Goal: Answer question/provide support: Share knowledge or assist other users

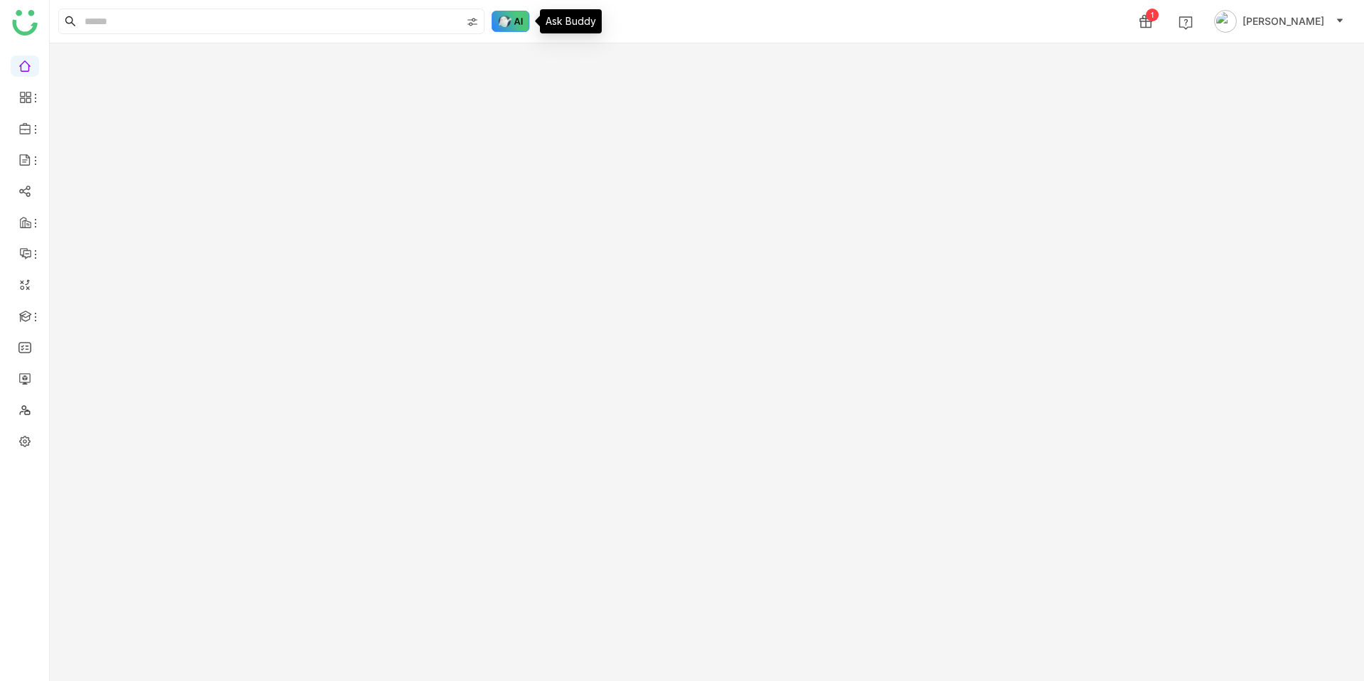
click at [522, 11] on img at bounding box center [511, 21] width 38 height 21
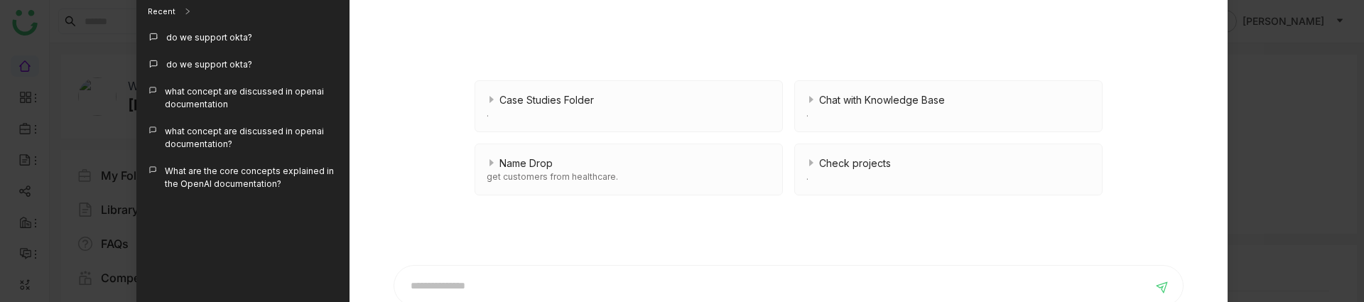
scroll to position [276, 0]
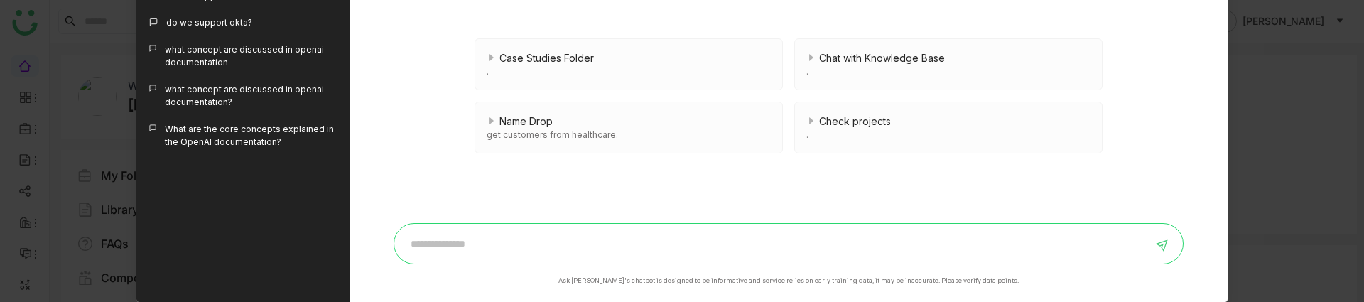
click at [472, 235] on input at bounding box center [778, 243] width 750 height 23
type input "*"
type input "**********"
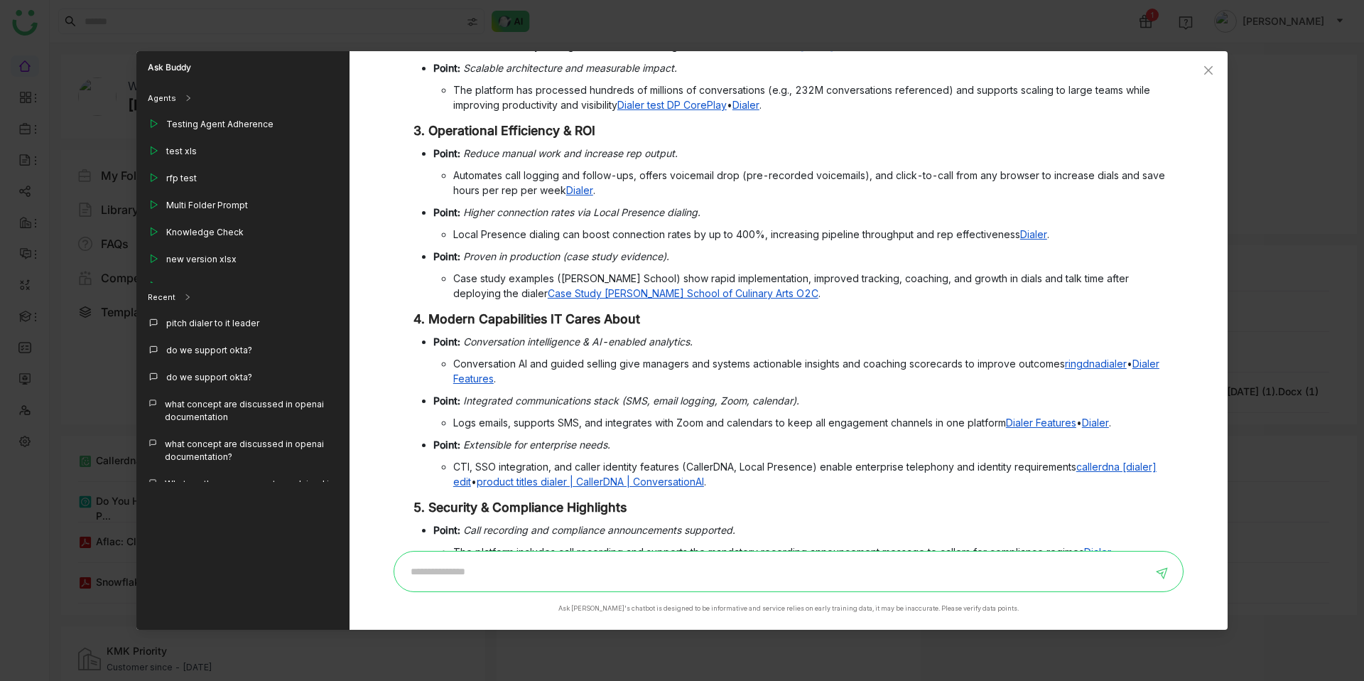
scroll to position [0, 0]
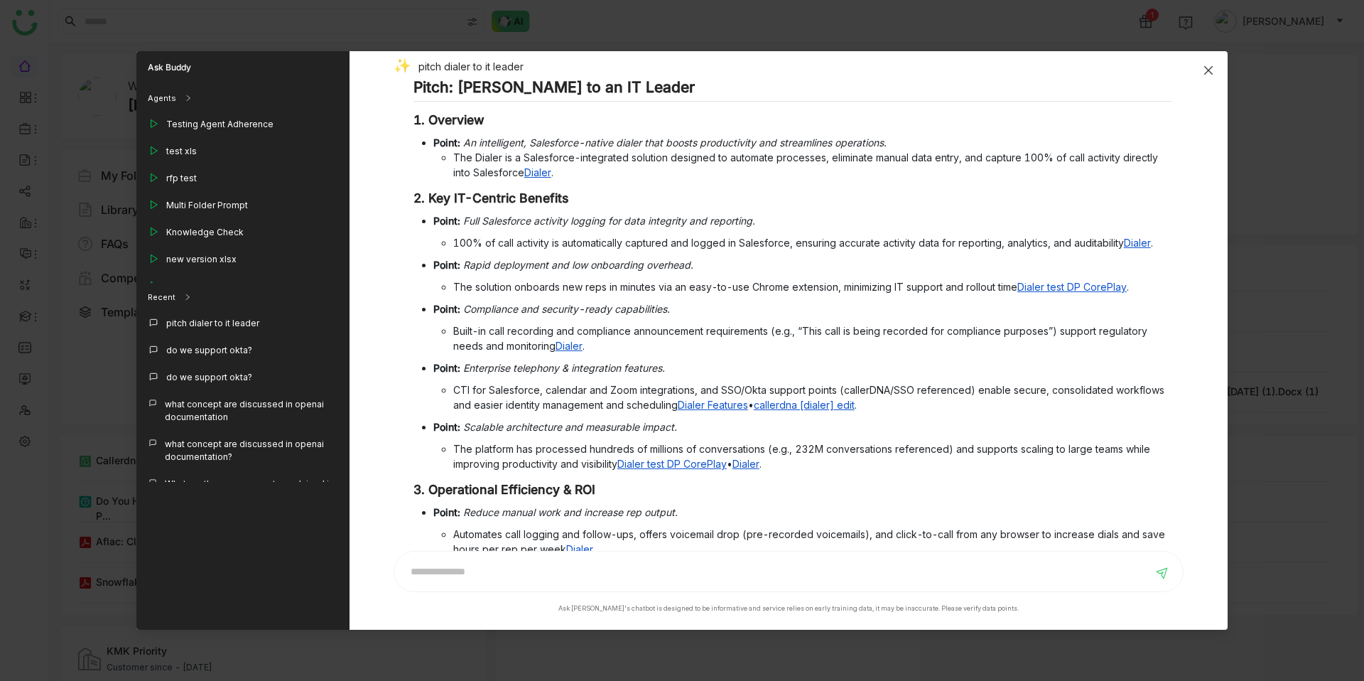
click at [1209, 67] on icon "Close" at bounding box center [1208, 70] width 11 height 11
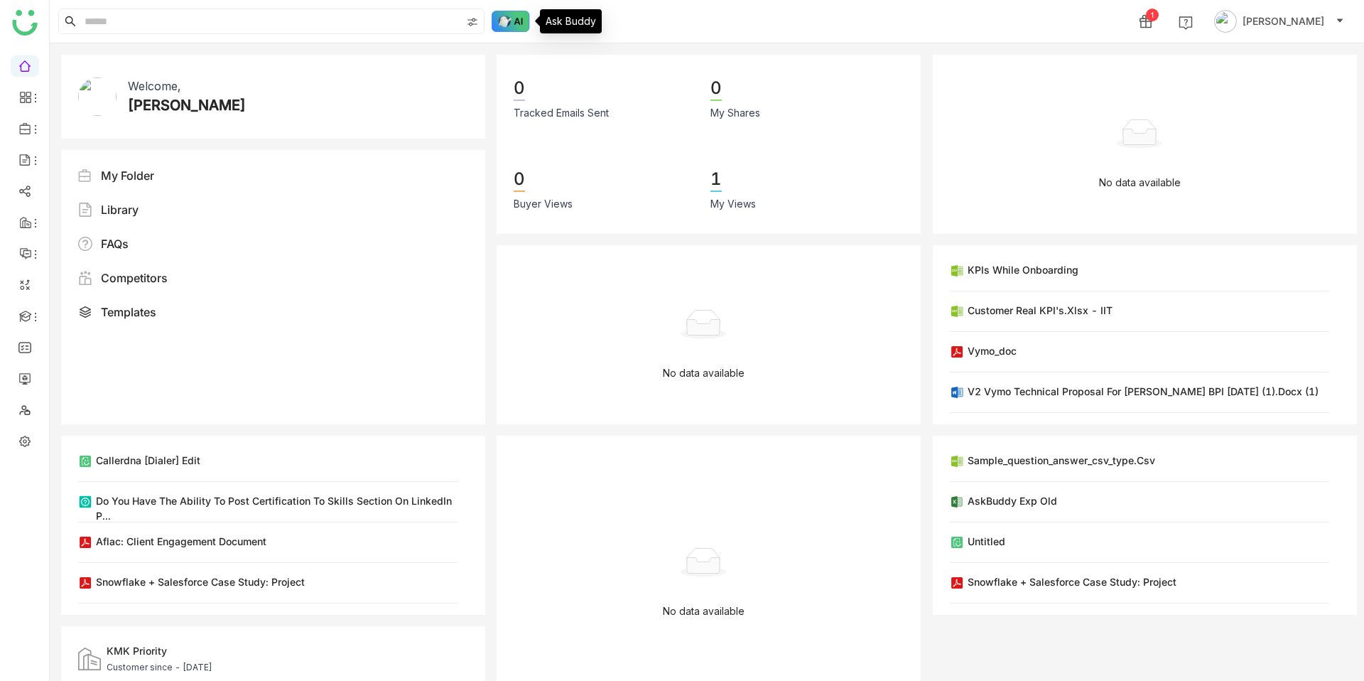
click at [520, 16] on img at bounding box center [511, 21] width 38 height 21
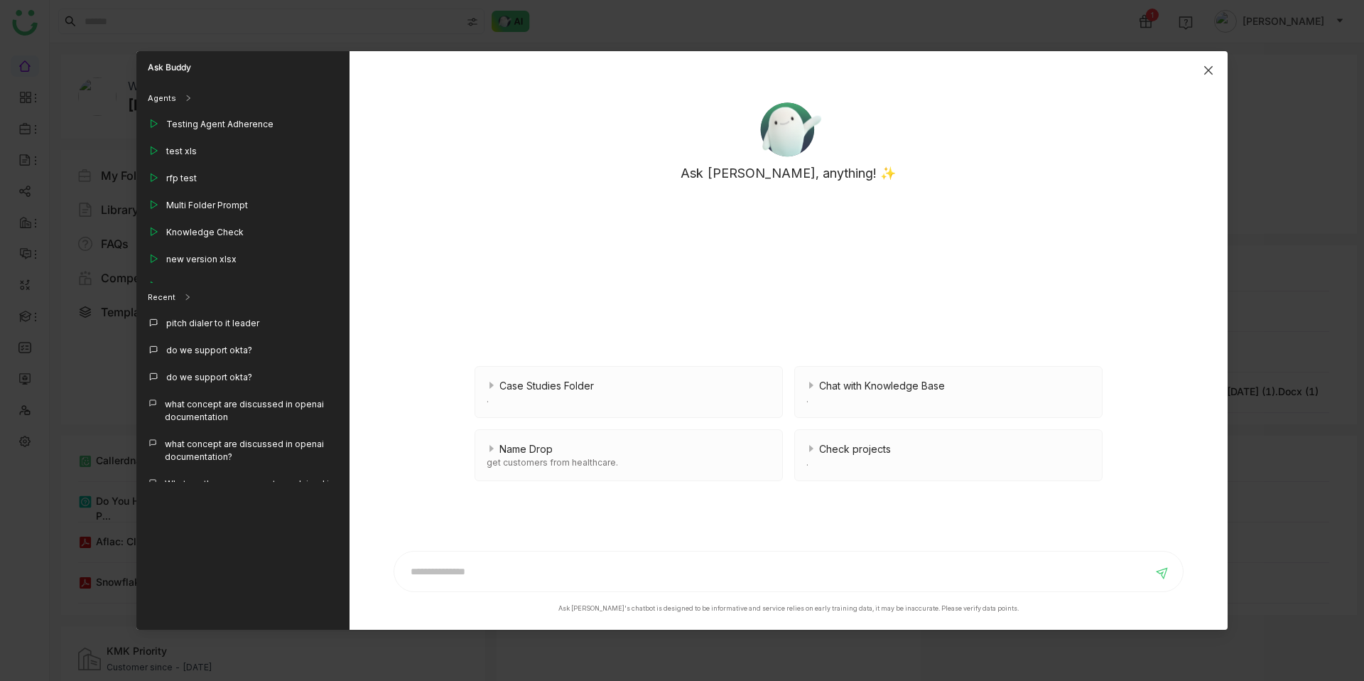
click at [1209, 67] on icon "Close" at bounding box center [1208, 70] width 11 height 11
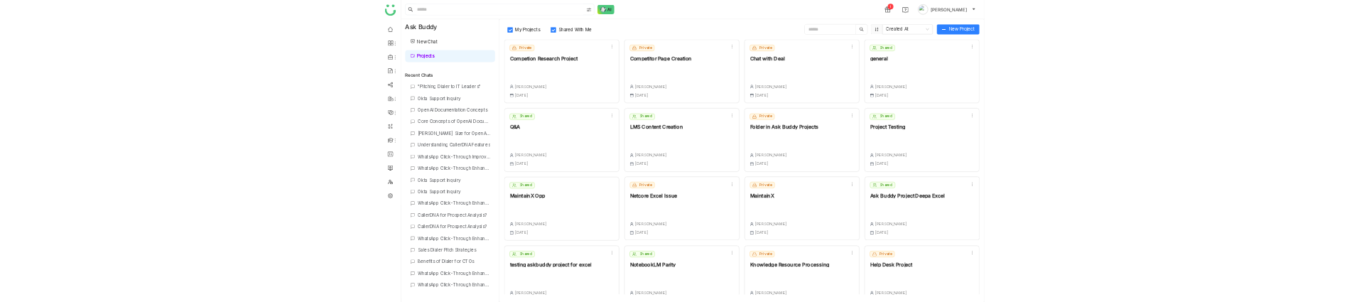
scroll to position [33, 0]
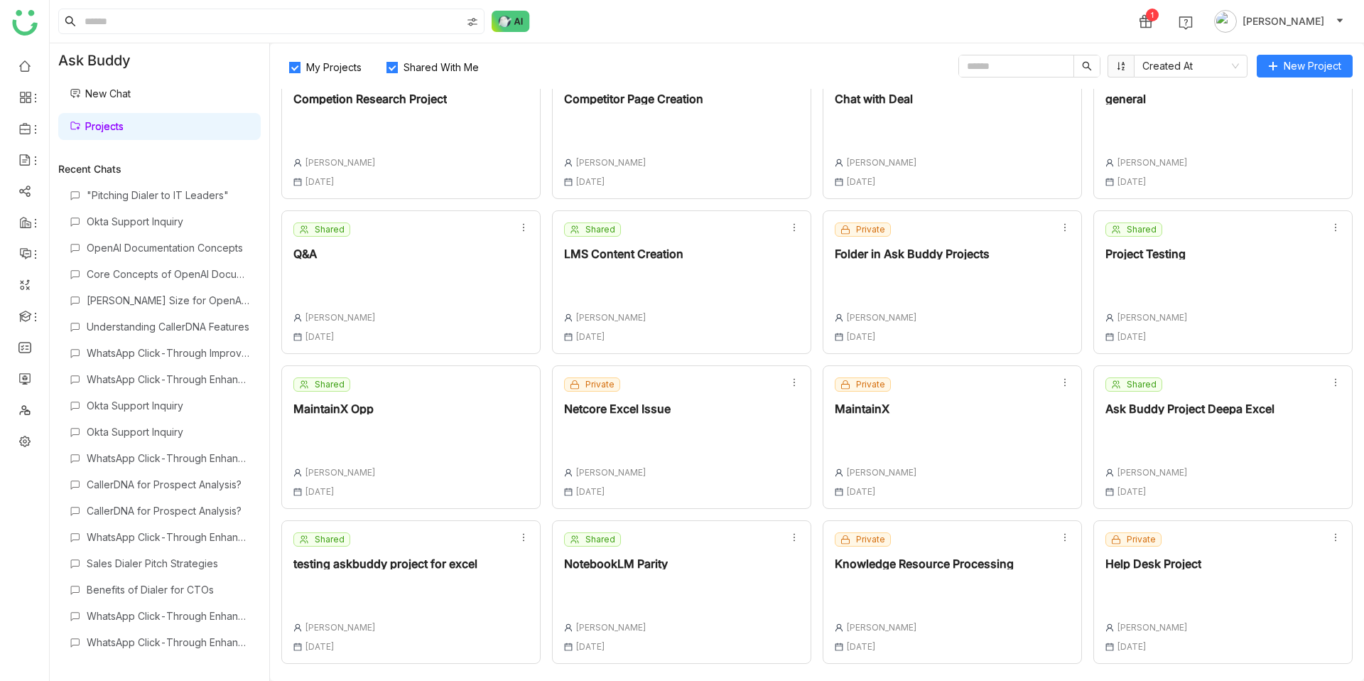
click at [694, 623] on div "Shared NotebookLM Parity [PERSON_NAME] [DATE]" at bounding box center [681, 592] width 259 height 144
click at [702, 597] on div "Shared NotebookLM Parity [PERSON_NAME] [DATE]" at bounding box center [681, 592] width 259 height 144
click at [678, 578] on div "Shared NotebookLM Parity [PERSON_NAME] [DATE]" at bounding box center [681, 592] width 259 height 144
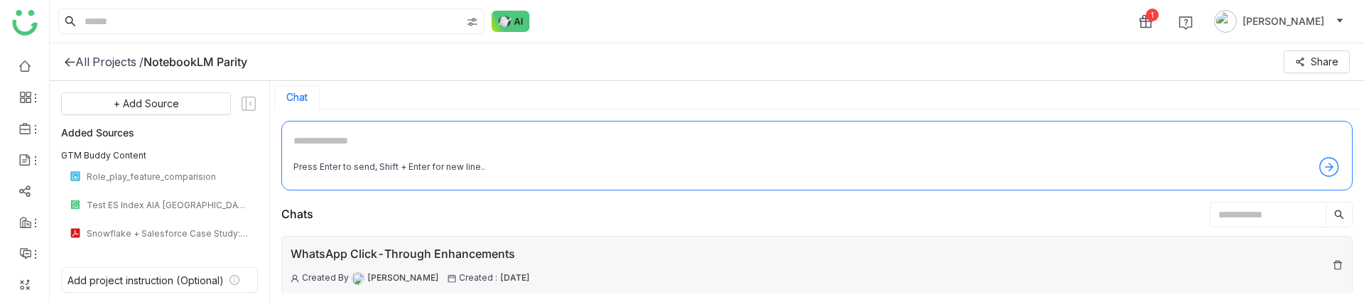
click at [439, 261] on div "WhatsApp Click-Through Enhancements" at bounding box center [410, 254] width 239 height 18
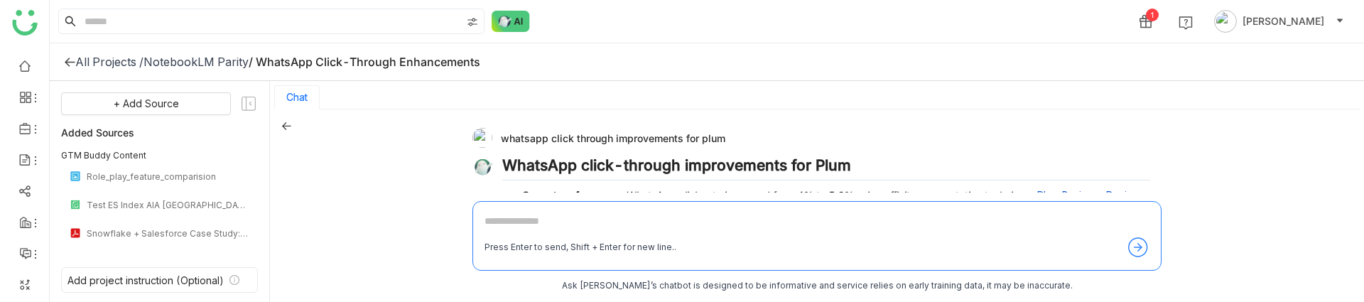
click at [574, 135] on div "whatsapp click through improvements for plum" at bounding box center [811, 138] width 678 height 20
copy div "whatsapp click through improvements for plum"
click at [286, 128] on icon at bounding box center [286, 126] width 10 height 10
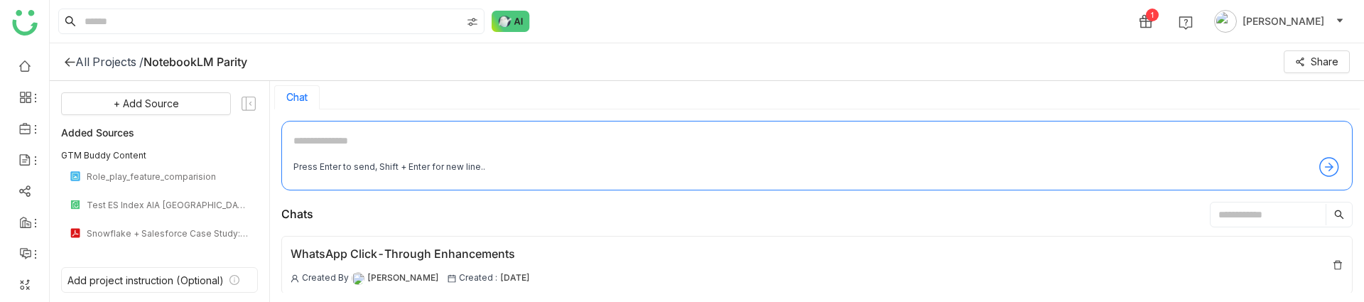
click at [467, 151] on textarea at bounding box center [816, 144] width 1047 height 23
paste textarea "**********"
type textarea "**********"
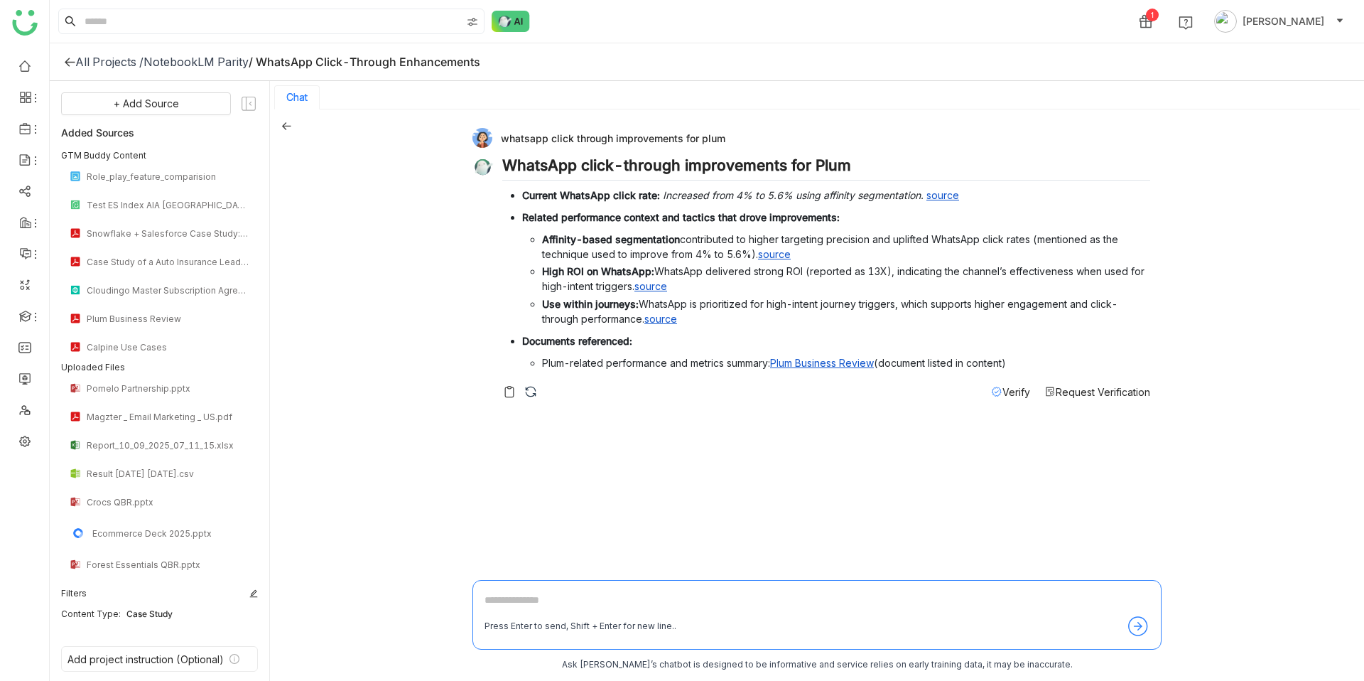
click at [571, 198] on strong "Current WhatsApp click rate:" at bounding box center [591, 195] width 138 height 12
drag, startPoint x: 664, startPoint y: 359, endPoint x: 782, endPoint y: 357, distance: 118.0
click at [784, 358] on li "Plum-related performance and metrics summary: Plum Business Review (document li…" at bounding box center [846, 362] width 608 height 15
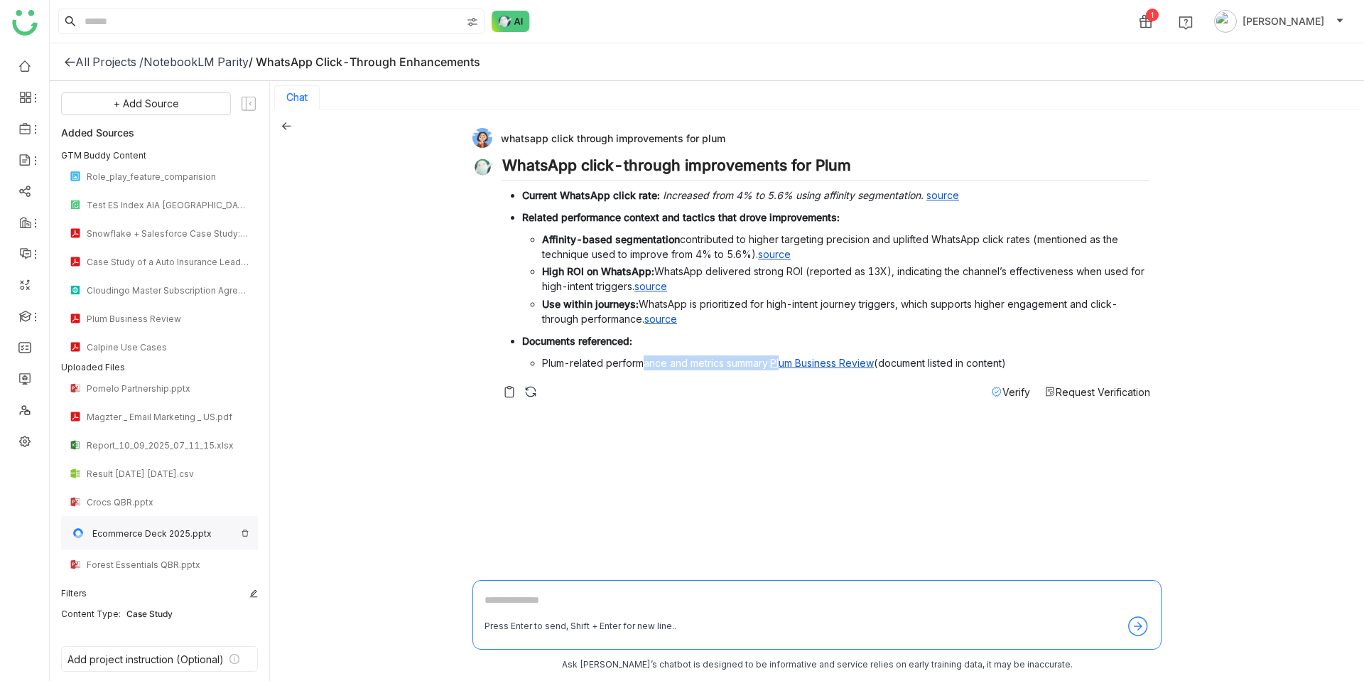
click at [246, 531] on img at bounding box center [245, 533] width 9 height 9
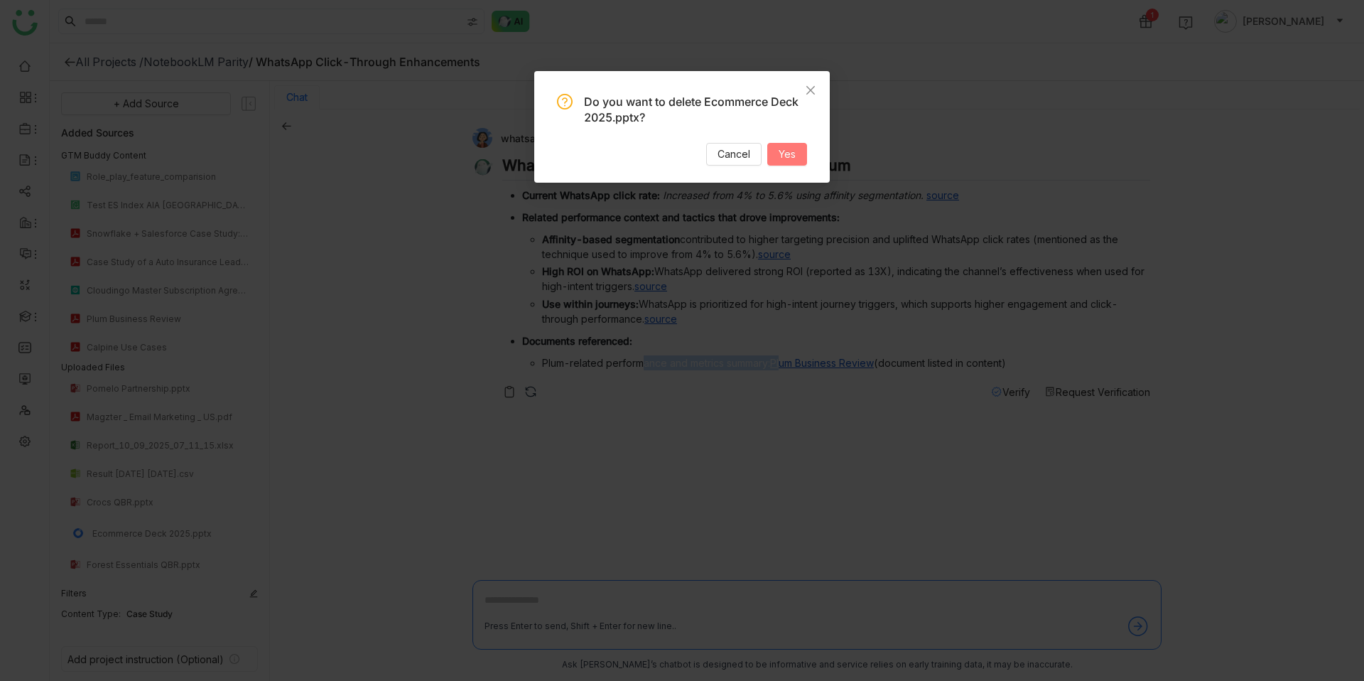
click at [793, 153] on span "Yes" at bounding box center [787, 154] width 17 height 16
